Goal: Task Accomplishment & Management: Manage account settings

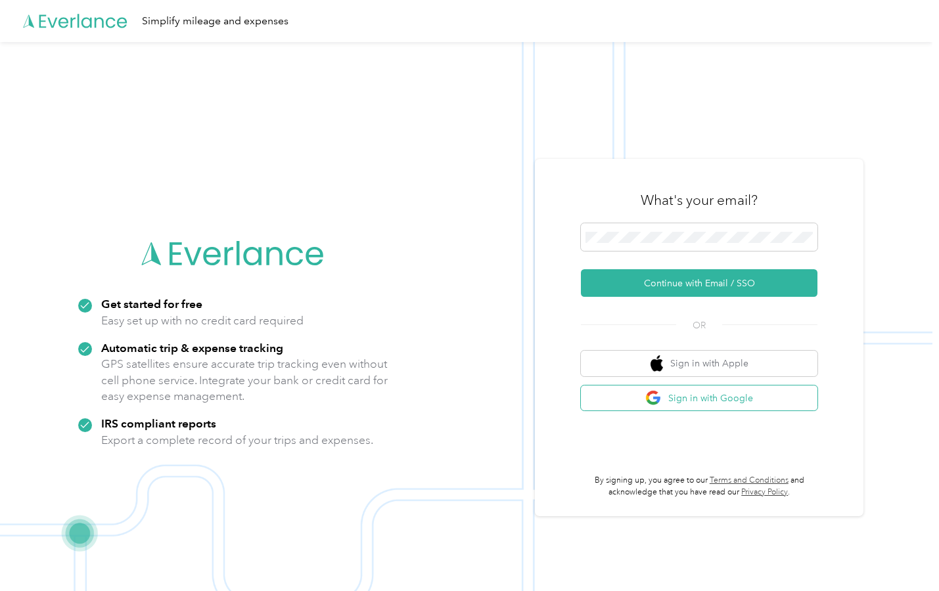
click at [686, 405] on button "Sign in with Google" at bounding box center [699, 399] width 237 height 26
click at [671, 402] on button "Sign in with Google" at bounding box center [699, 399] width 237 height 26
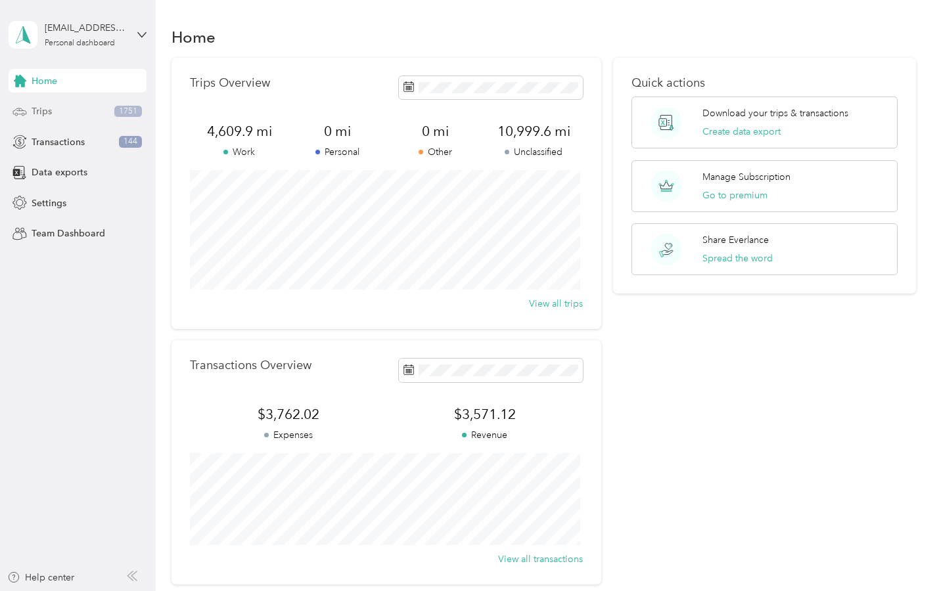
click at [86, 112] on div "Trips 1751" at bounding box center [78, 112] width 138 height 24
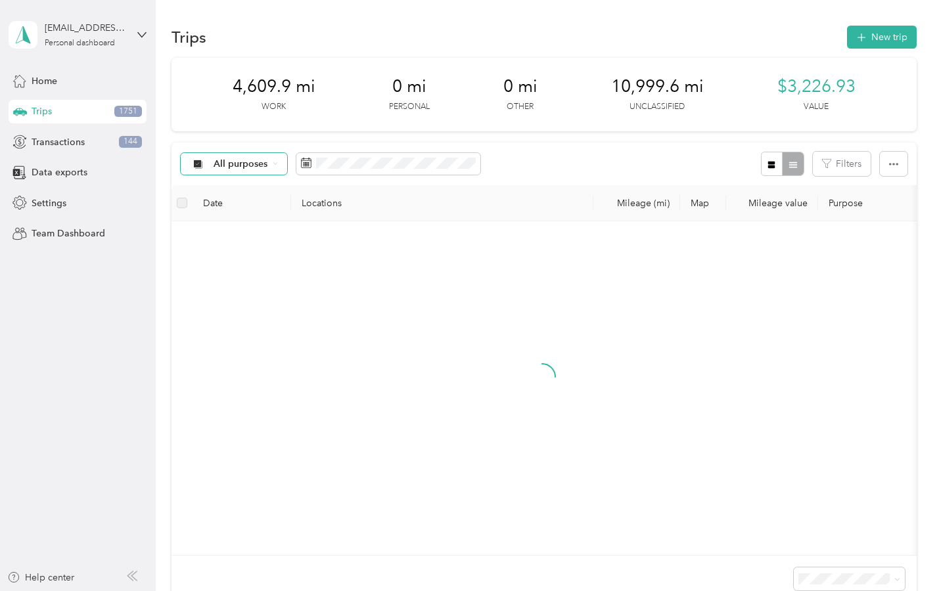
click at [268, 170] on div "All purposes" at bounding box center [234, 164] width 106 height 22
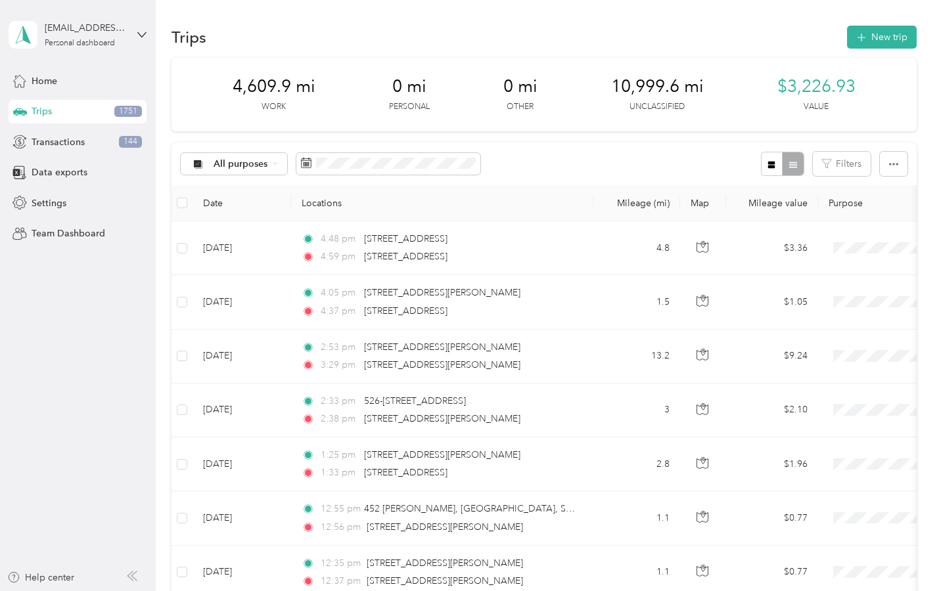
click at [246, 274] on span "Real Estate" at bounding box center [246, 280] width 64 height 14
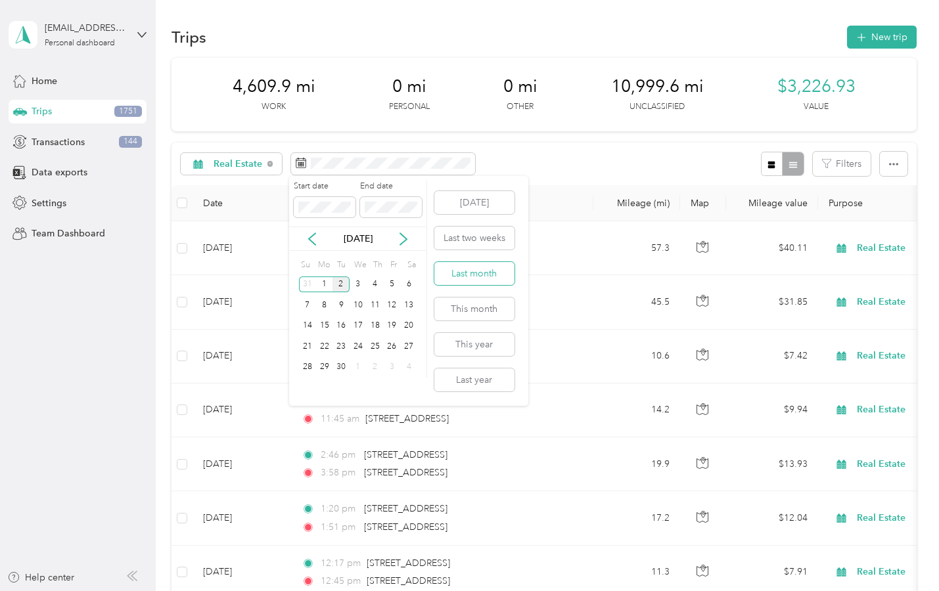
click at [482, 275] on button "Last month" at bounding box center [474, 273] width 80 height 23
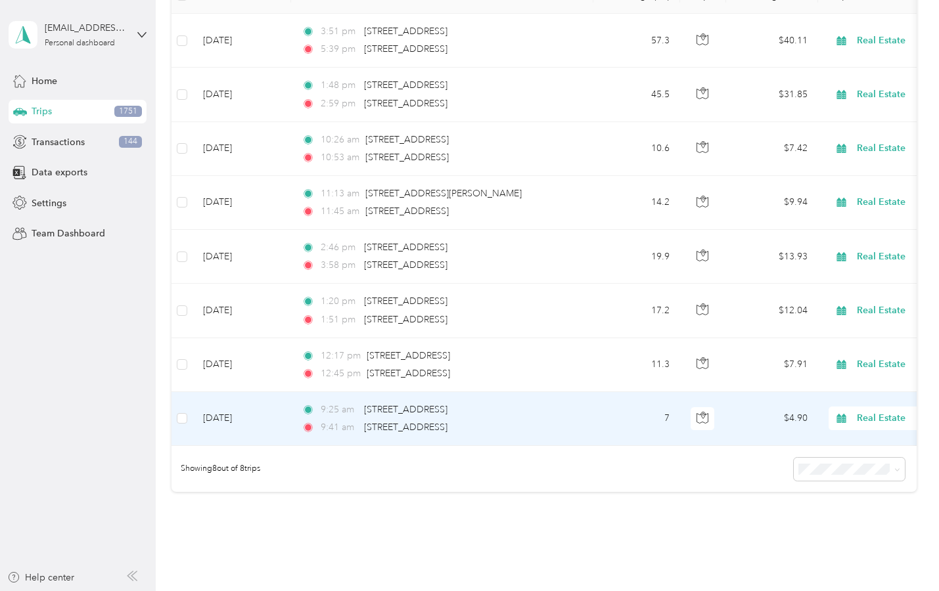
click at [245, 412] on td "[DATE]" at bounding box center [242, 419] width 99 height 54
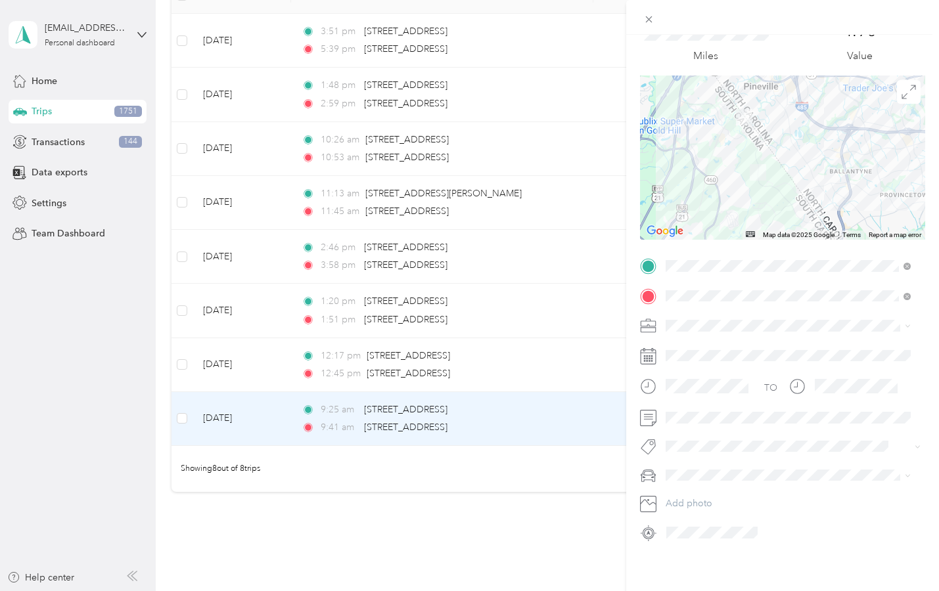
scroll to position [68, 0]
drag, startPoint x: 584, startPoint y: 481, endPoint x: 643, endPoint y: 461, distance: 62.6
click at [584, 481] on div "Trip details Save This trip cannot be edited because it is either under review,…" at bounding box center [469, 295] width 939 height 591
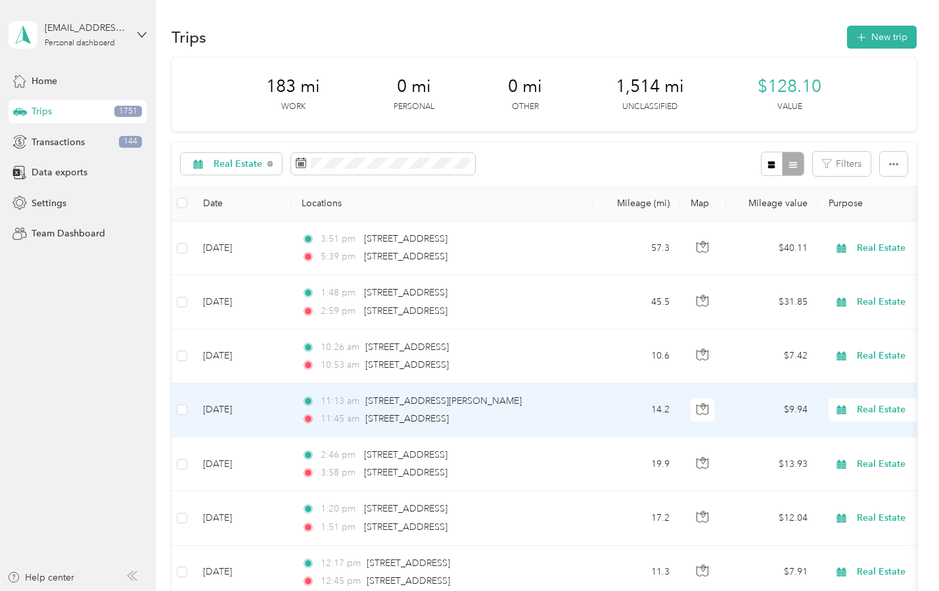
scroll to position [300, 0]
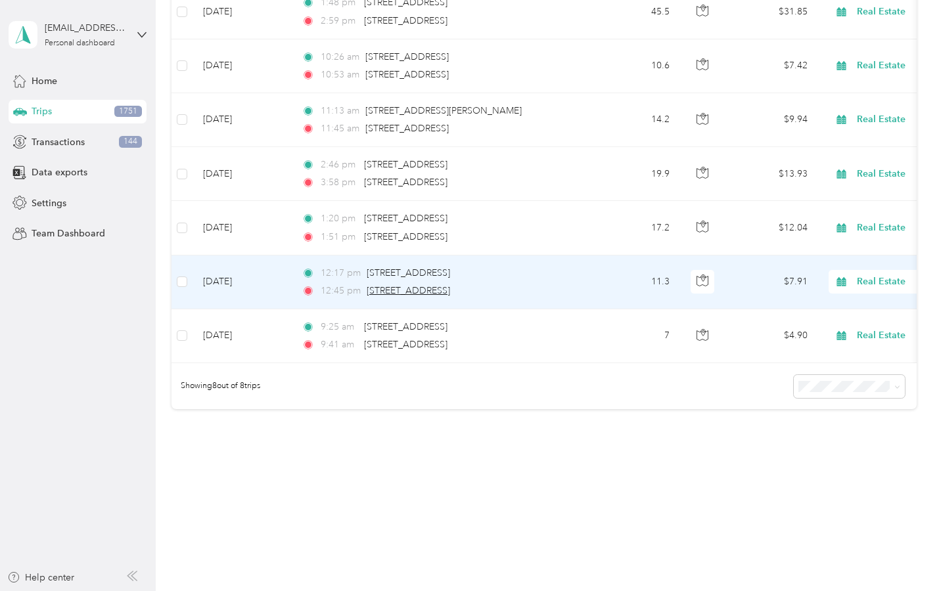
click at [450, 285] on span "[STREET_ADDRESS]" at bounding box center [408, 290] width 83 height 11
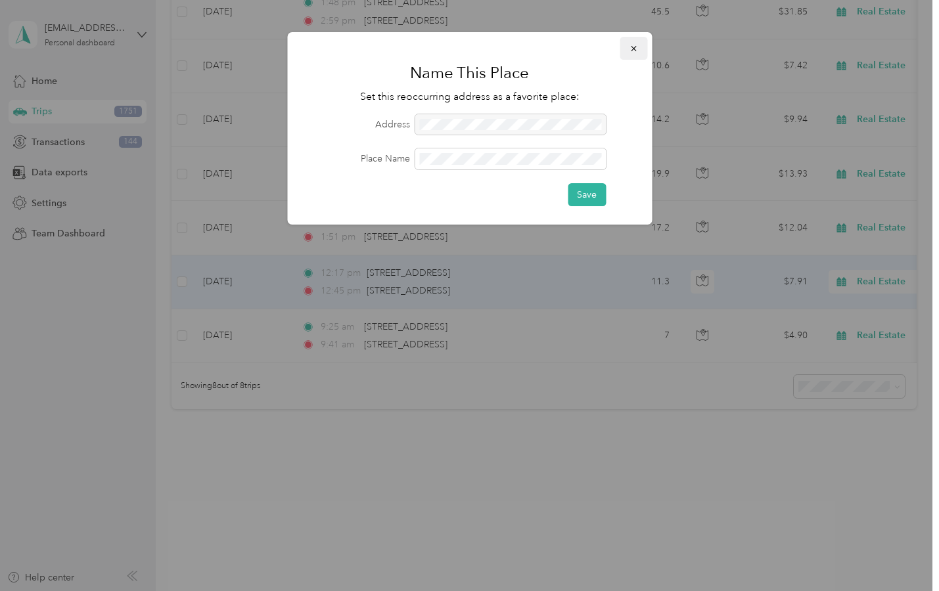
click at [637, 51] on icon "button" at bounding box center [633, 48] width 9 height 9
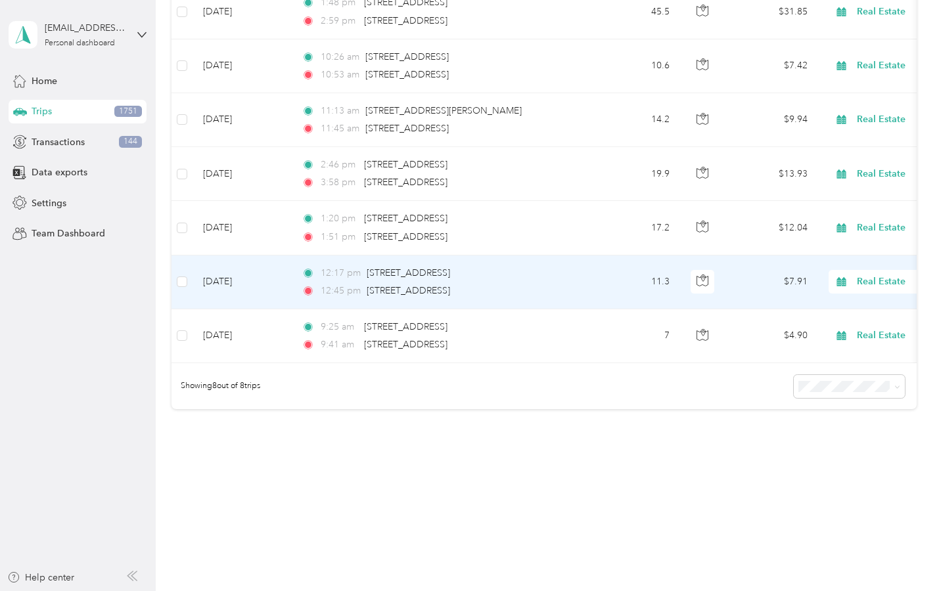
click at [275, 269] on td "[DATE]" at bounding box center [242, 283] width 99 height 54
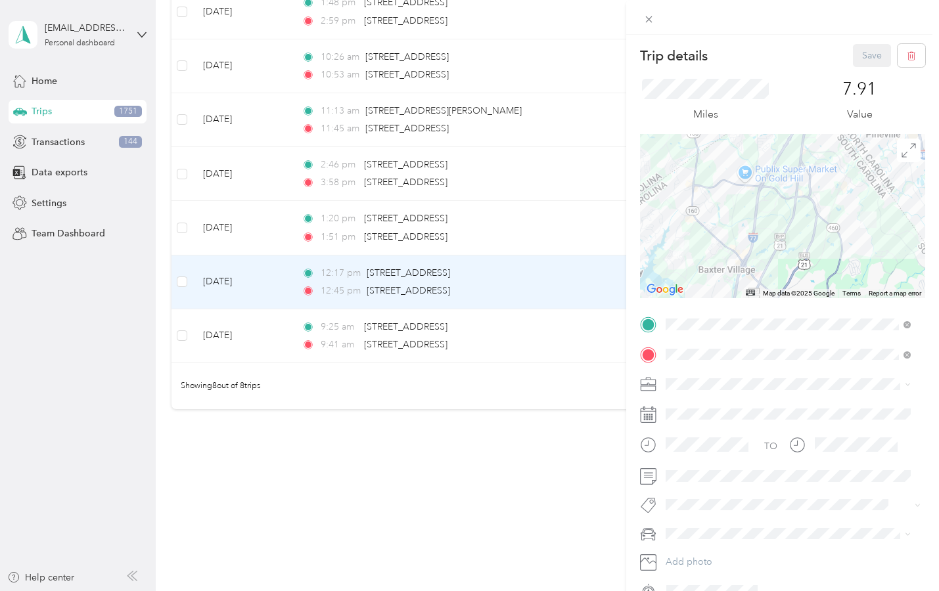
scroll to position [68, 0]
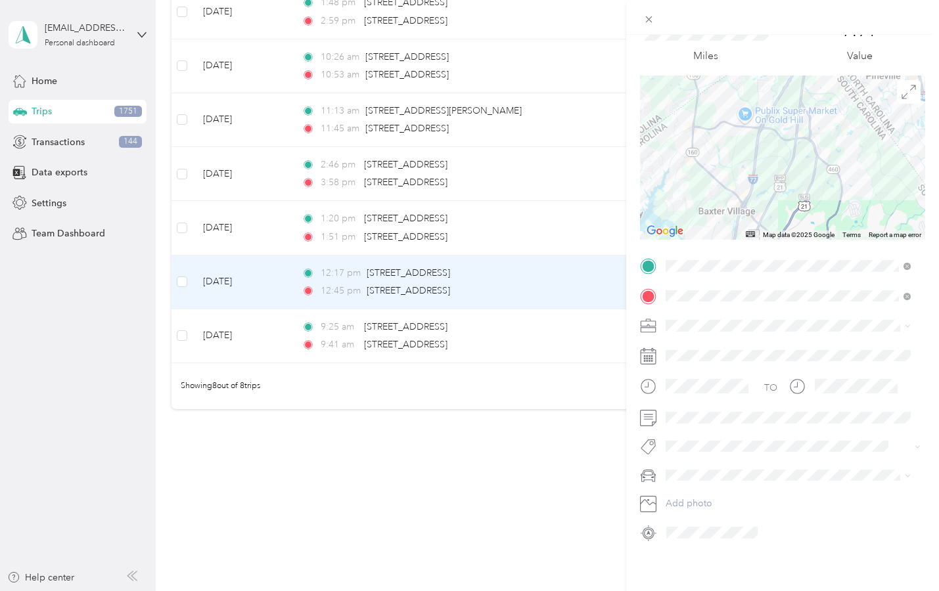
click at [283, 331] on div "Trip details Save This trip cannot be edited because it is either under review,…" at bounding box center [469, 295] width 939 height 591
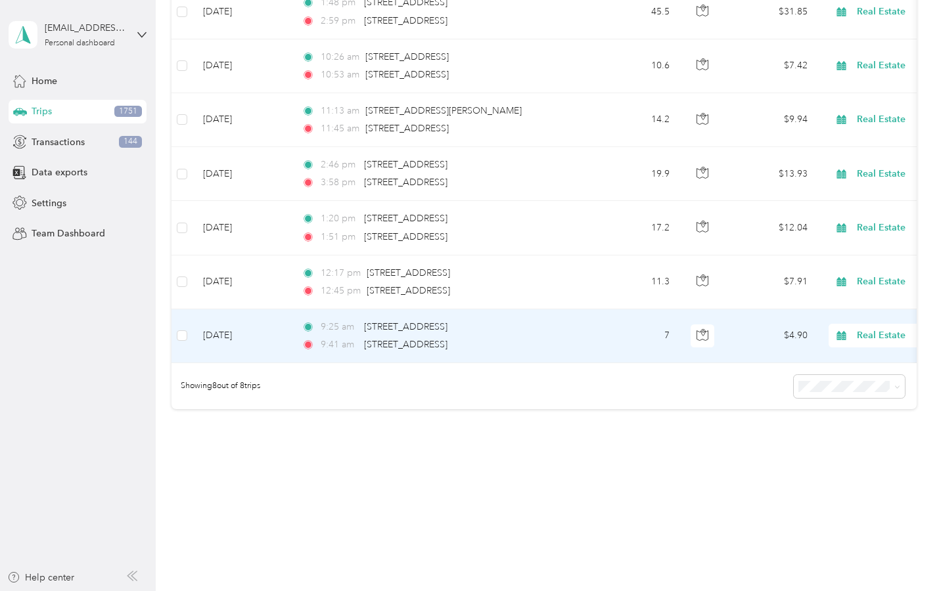
click at [283, 324] on td "[DATE]" at bounding box center [242, 337] width 99 height 54
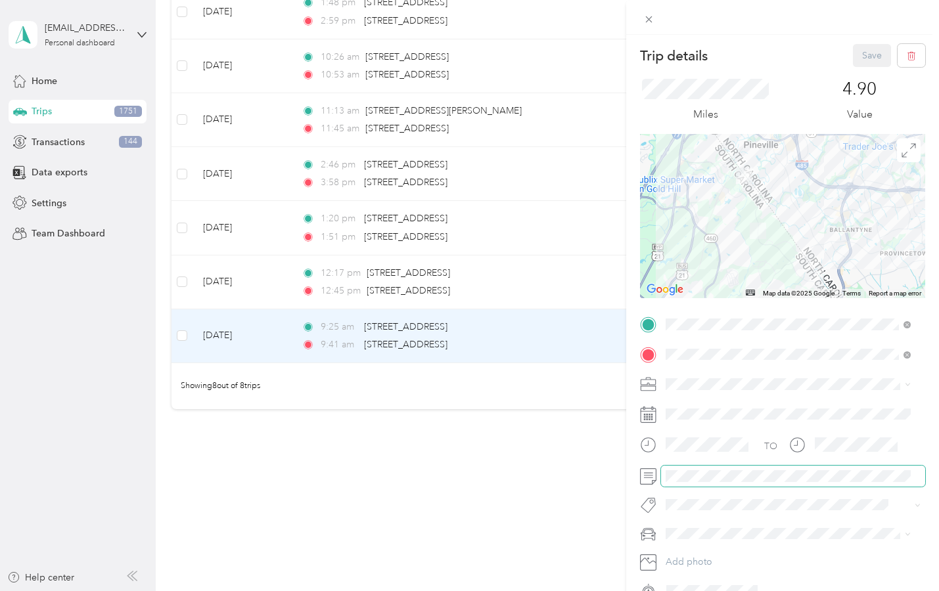
click at [721, 469] on span at bounding box center [793, 476] width 264 height 21
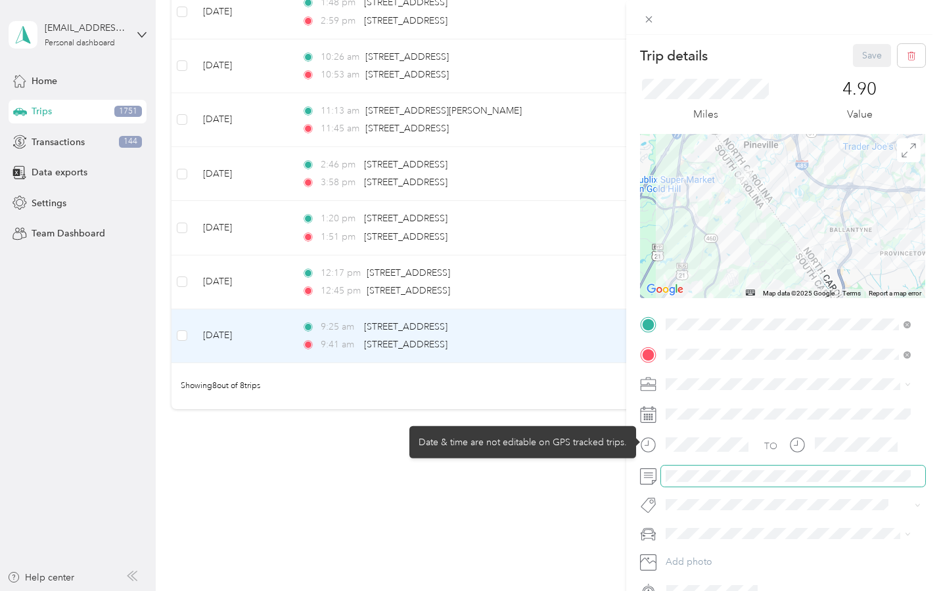
click at [721, 469] on span at bounding box center [793, 476] width 264 height 21
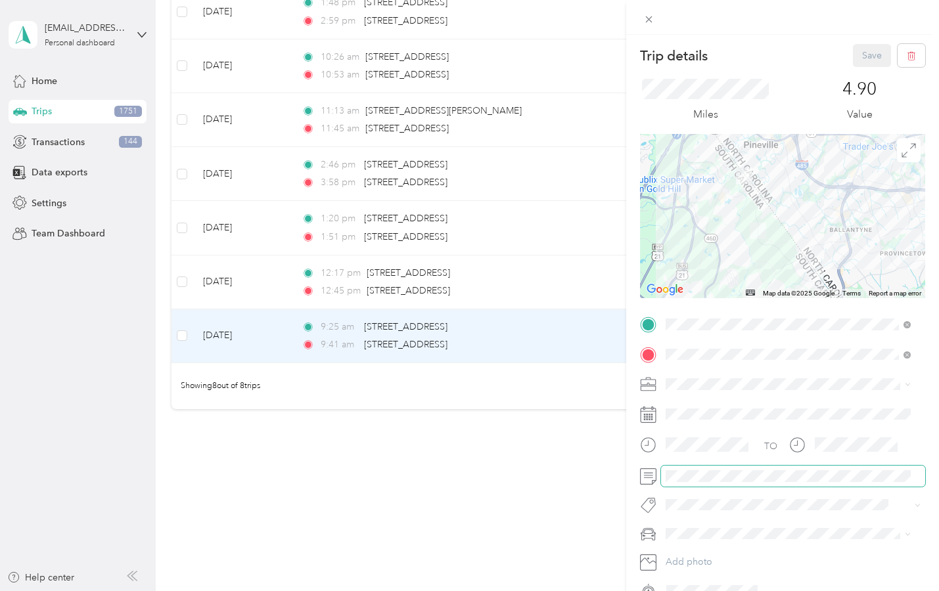
click at [721, 469] on span at bounding box center [793, 476] width 264 height 21
click at [262, 264] on div "Trip details Save This trip cannot be edited because it is either under review,…" at bounding box center [469, 295] width 939 height 591
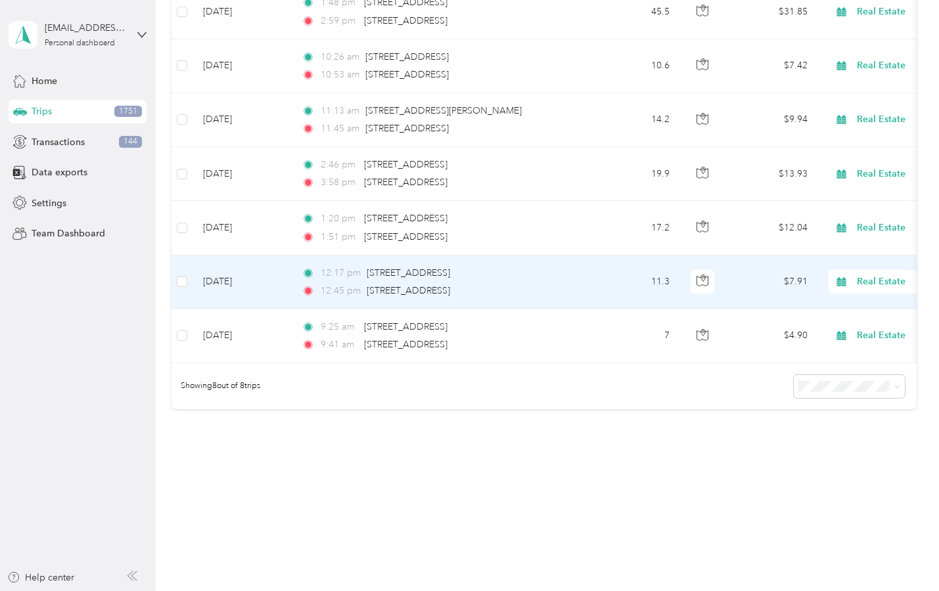
click at [266, 272] on td "[DATE]" at bounding box center [242, 283] width 99 height 54
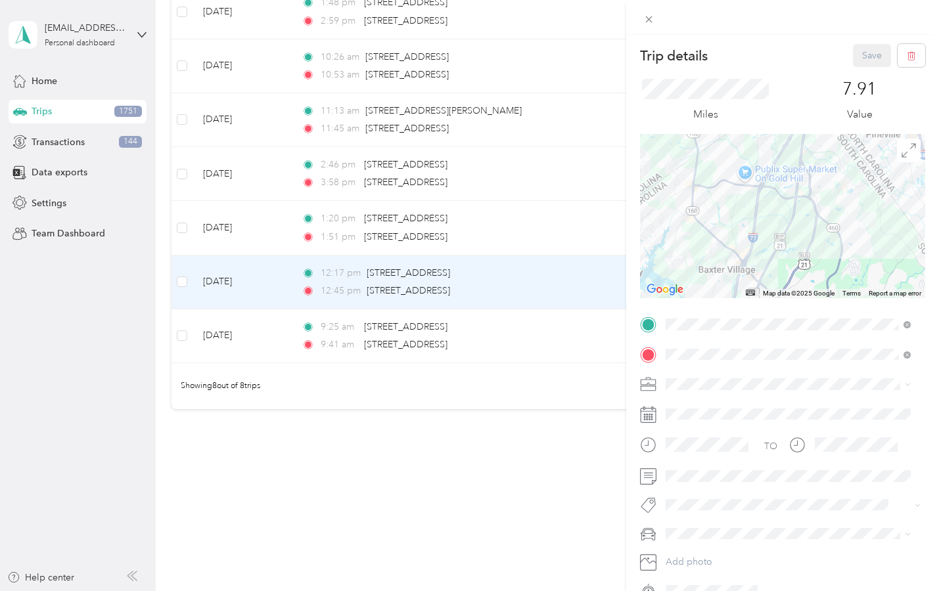
click at [265, 231] on div "Trip details Save This trip cannot be edited because it is either under review,…" at bounding box center [469, 295] width 939 height 591
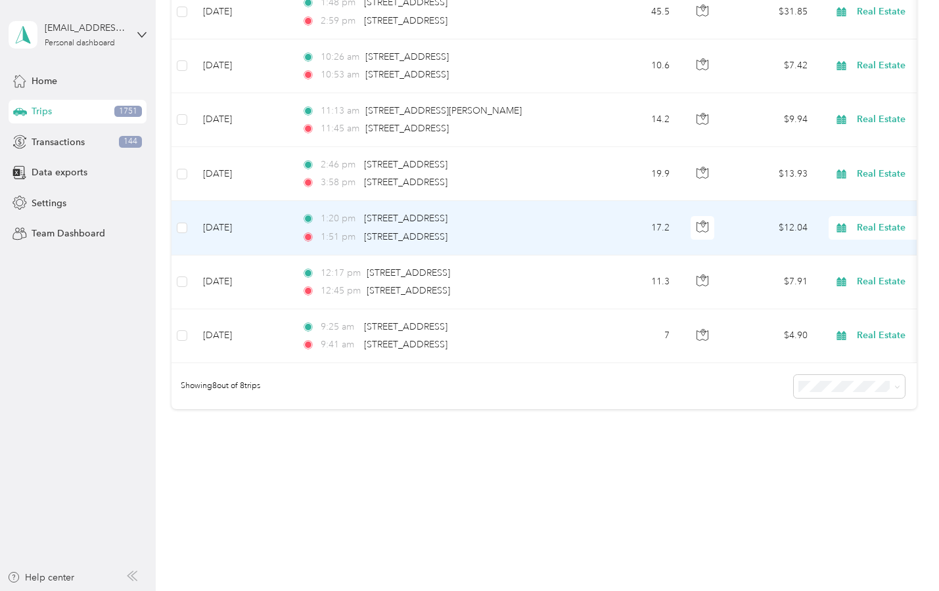
click at [273, 223] on td "[DATE]" at bounding box center [242, 228] width 99 height 54
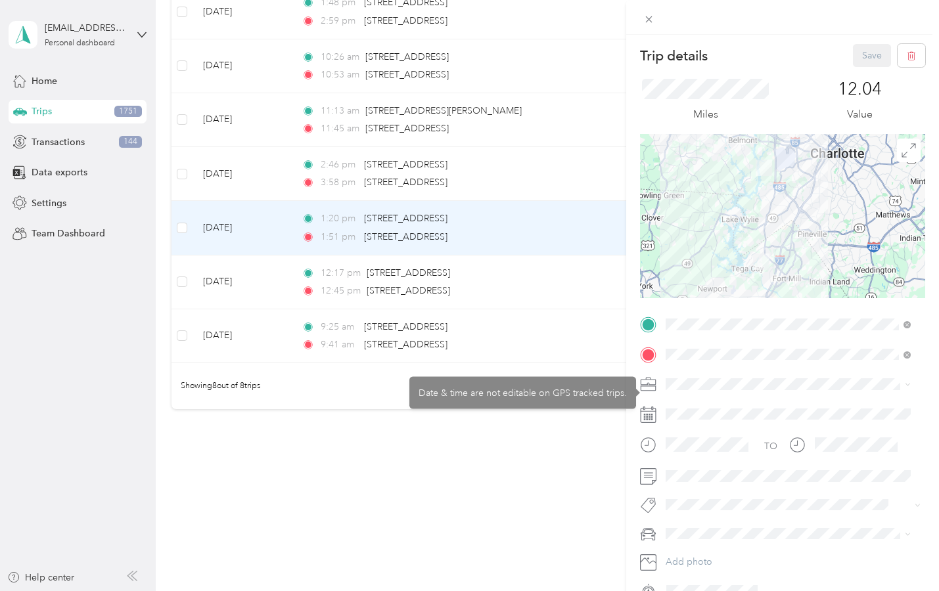
scroll to position [68, 0]
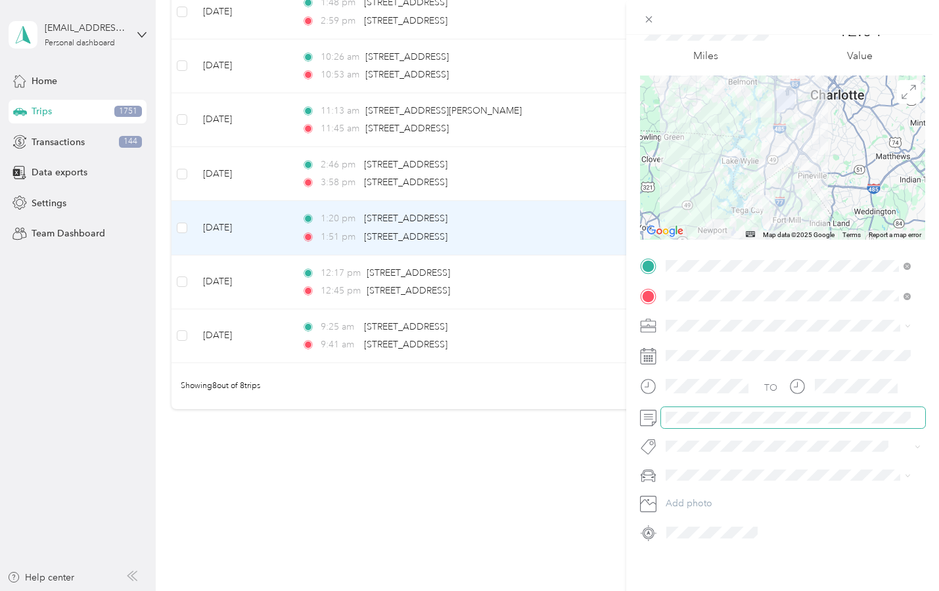
click at [736, 407] on span at bounding box center [793, 417] width 264 height 21
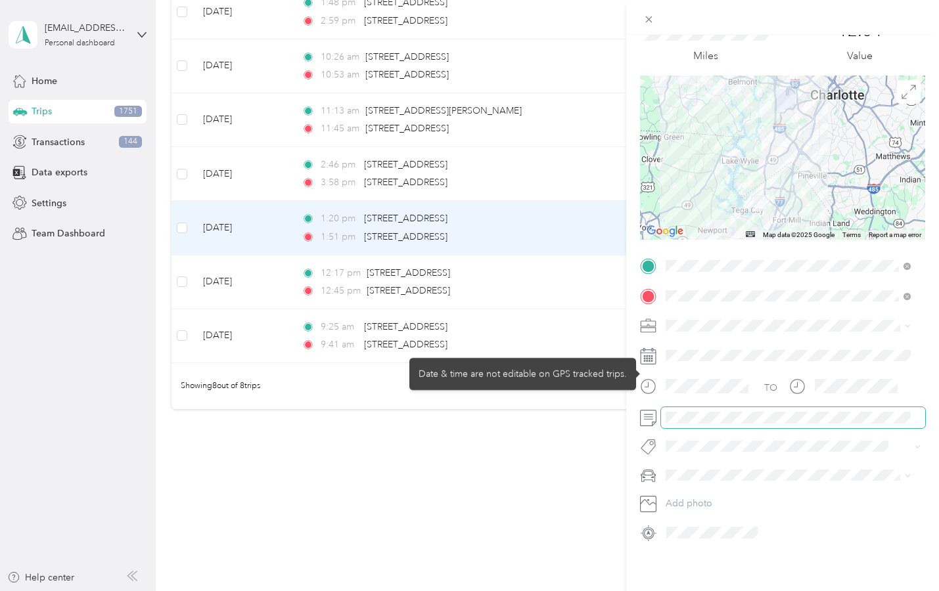
click at [736, 407] on span at bounding box center [793, 417] width 264 height 21
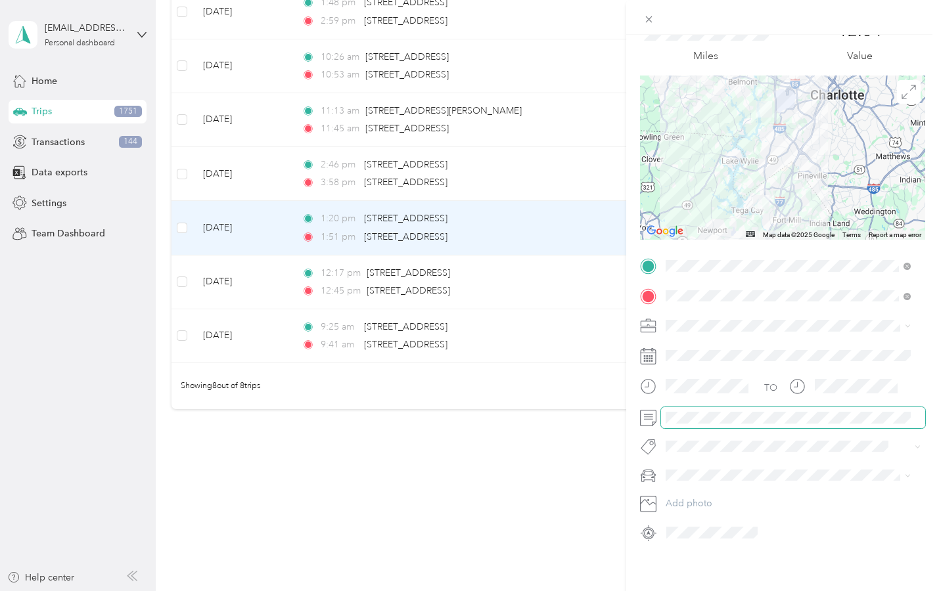
click at [736, 407] on span at bounding box center [793, 417] width 264 height 21
click at [262, 172] on div "Trip details Save This trip cannot be edited because it is either under review,…" at bounding box center [469, 295] width 939 height 591
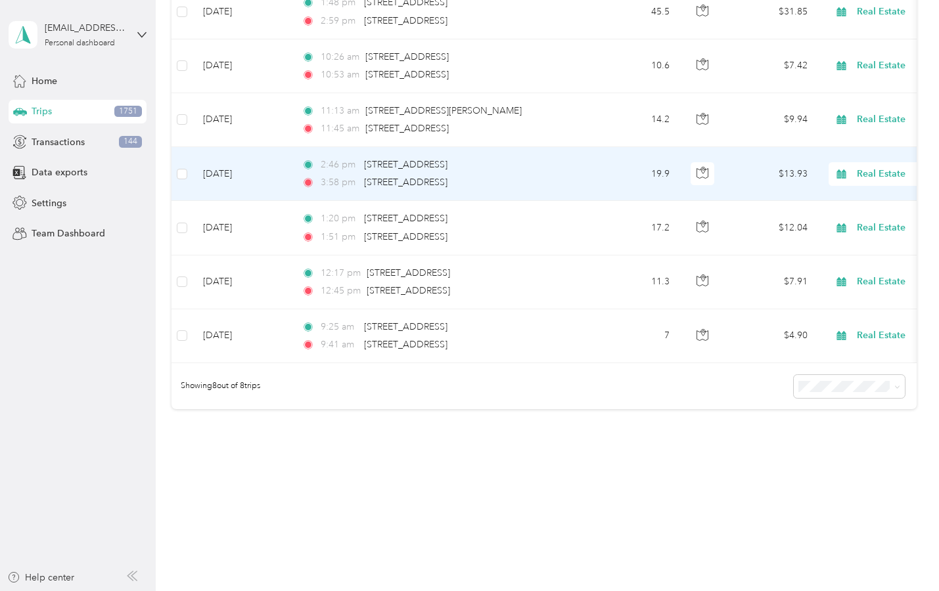
click at [267, 167] on td "[DATE]" at bounding box center [242, 174] width 99 height 54
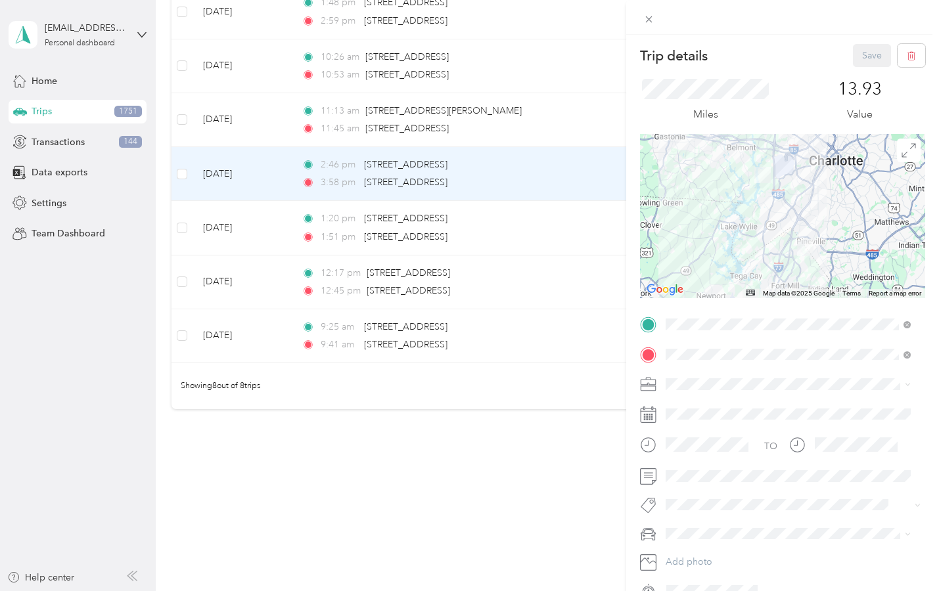
click at [531, 504] on div "Trip details Save This trip cannot be edited because it is either under review,…" at bounding box center [469, 295] width 939 height 591
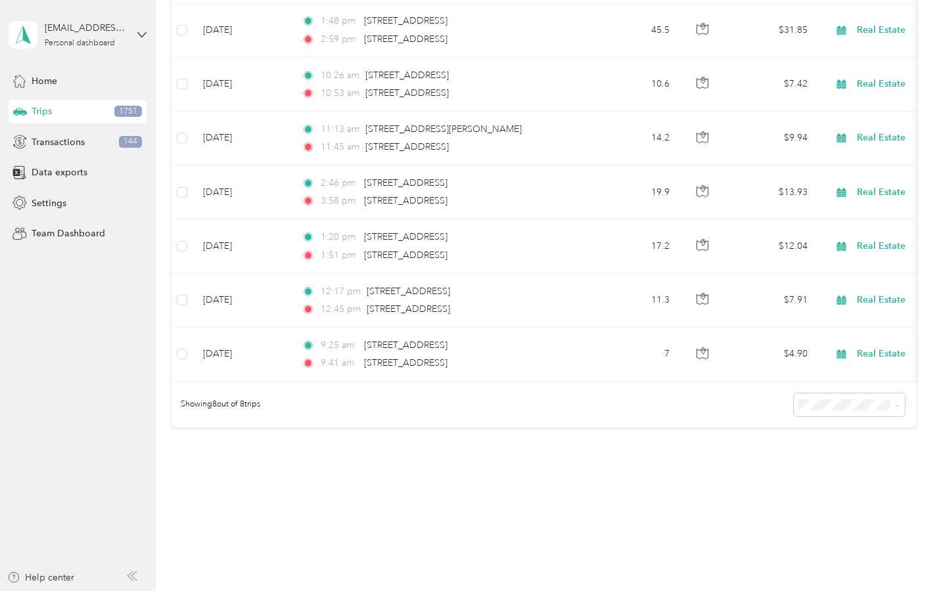
scroll to position [271, 0]
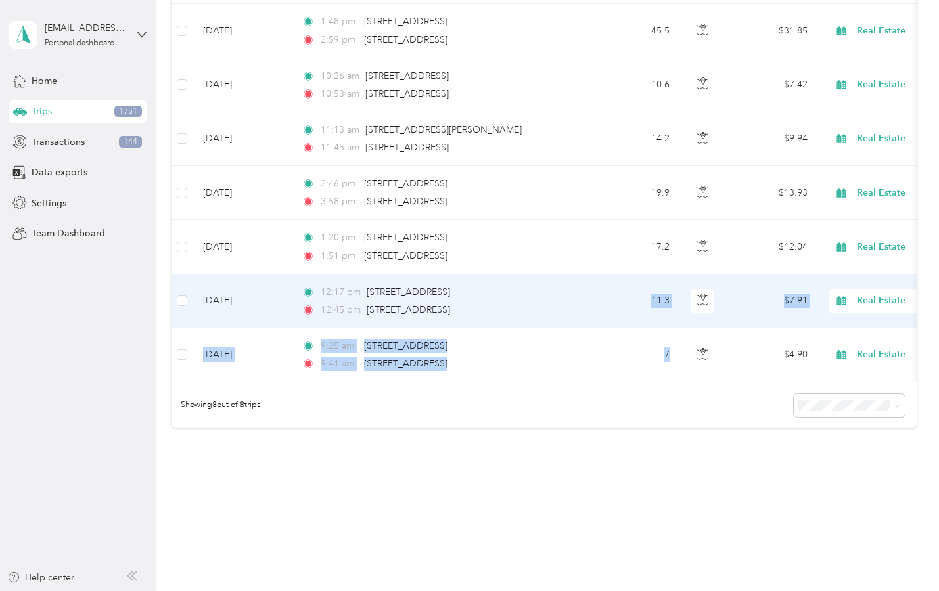
drag, startPoint x: 673, startPoint y: 355, endPoint x: 648, endPoint y: 287, distance: 72.8
click at [648, 287] on tbody "[DATE] 3:51 pm [STREET_ADDRESS] 5:39 pm [STREET_ADDRESS] 57.3 $40.11 Real Estat…" at bounding box center [716, 166] width 1088 height 432
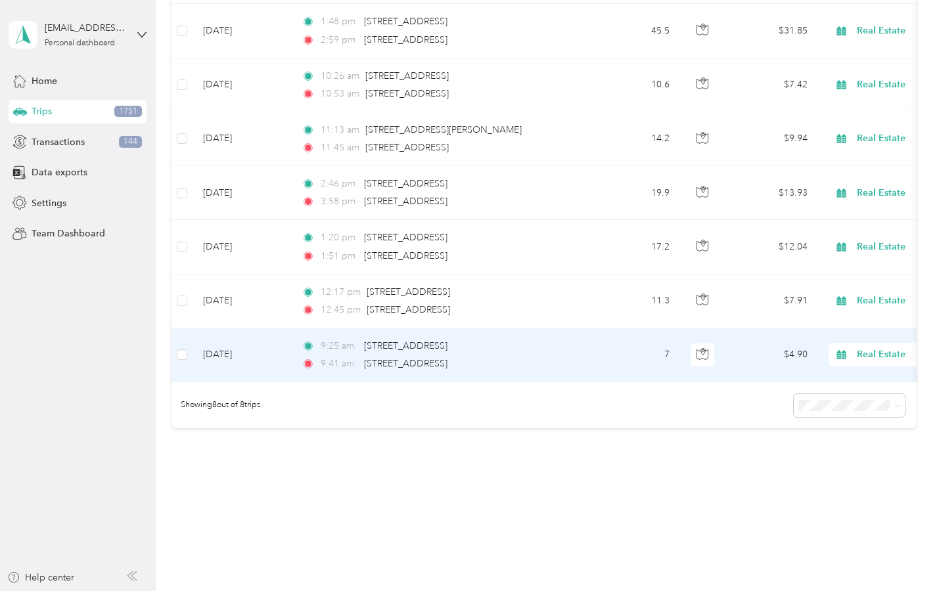
click at [639, 465] on div "183 mi Work 0 mi Personal 0 mi Other 1,514 mi Unclassified $128.10 Value Real E…" at bounding box center [544, 130] width 745 height 689
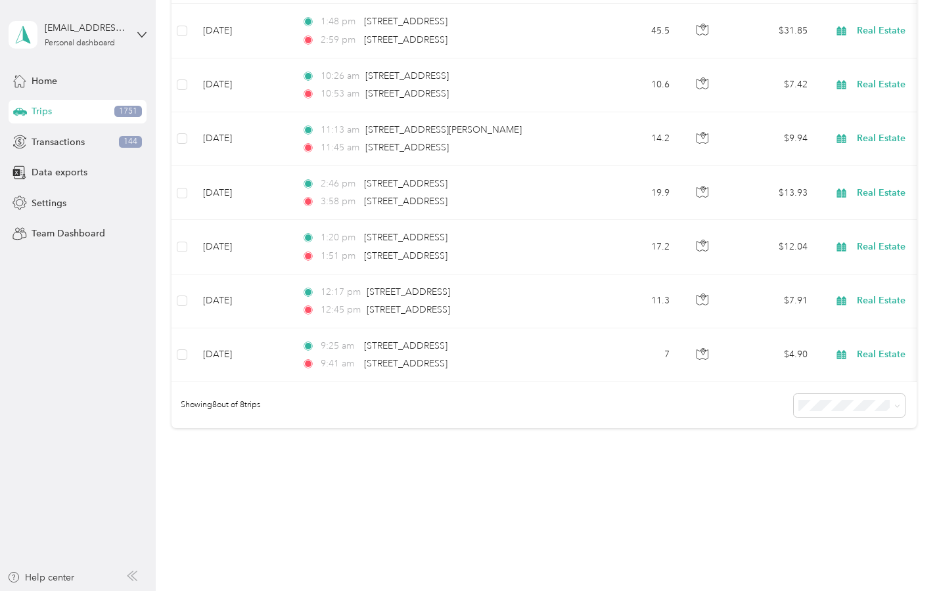
scroll to position [0, 0]
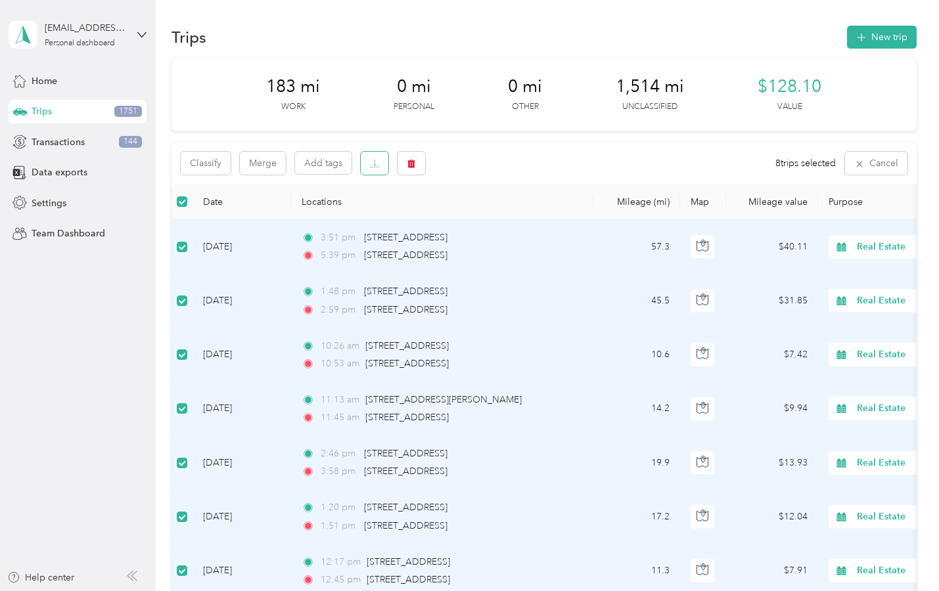
click at [382, 167] on button "button" at bounding box center [375, 163] width 28 height 23
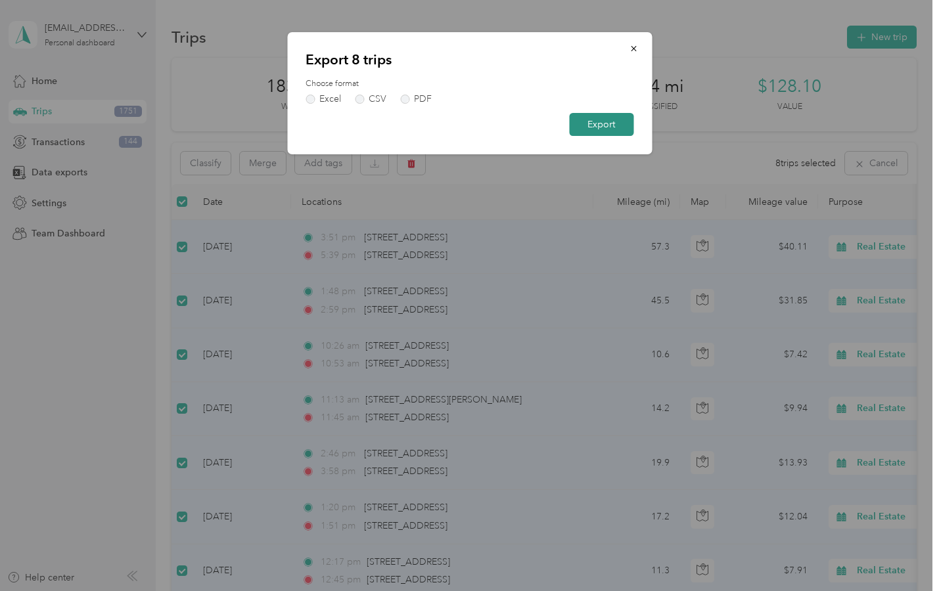
click at [594, 131] on button "Export" at bounding box center [601, 124] width 64 height 23
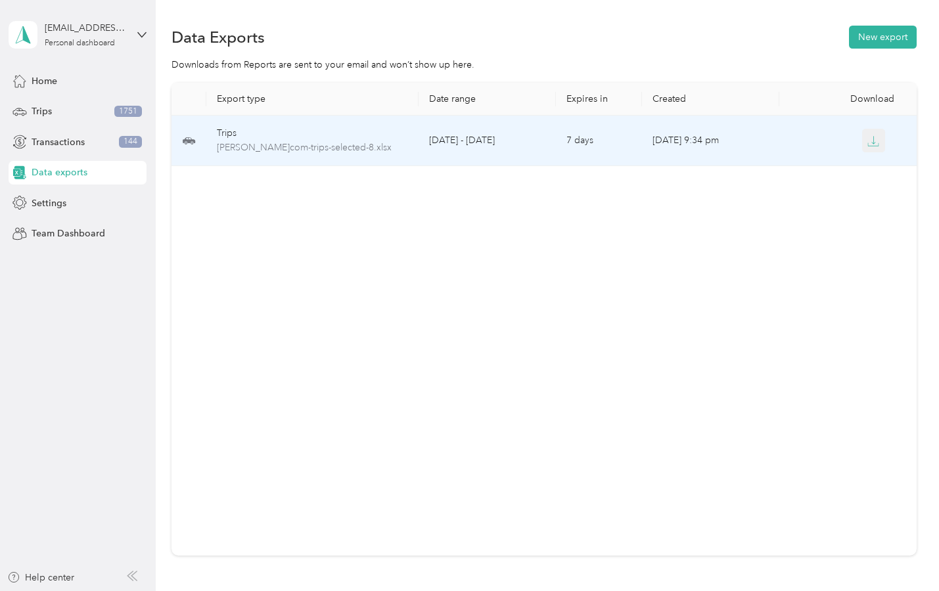
click at [867, 141] on icon "button" at bounding box center [873, 141] width 12 height 12
